Goal: Transaction & Acquisition: Purchase product/service

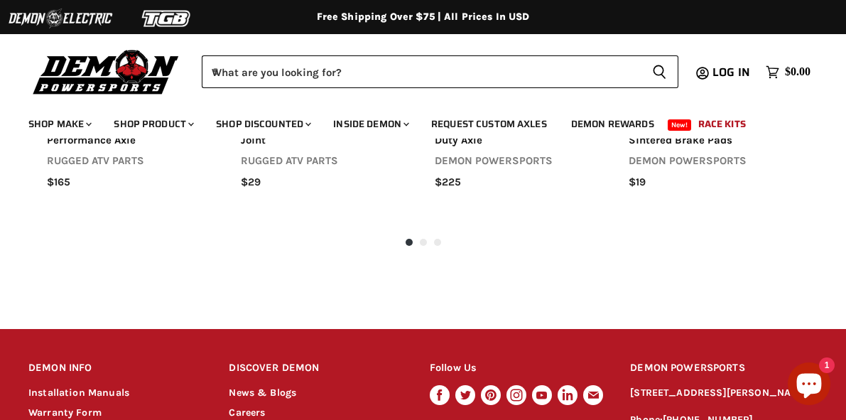
scroll to position [1533, 0]
